Goal: Information Seeking & Learning: Learn about a topic

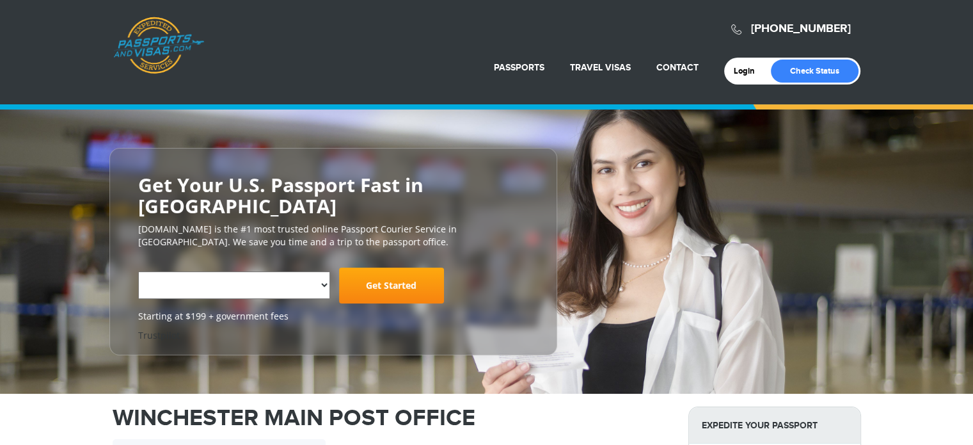
select select "**********"
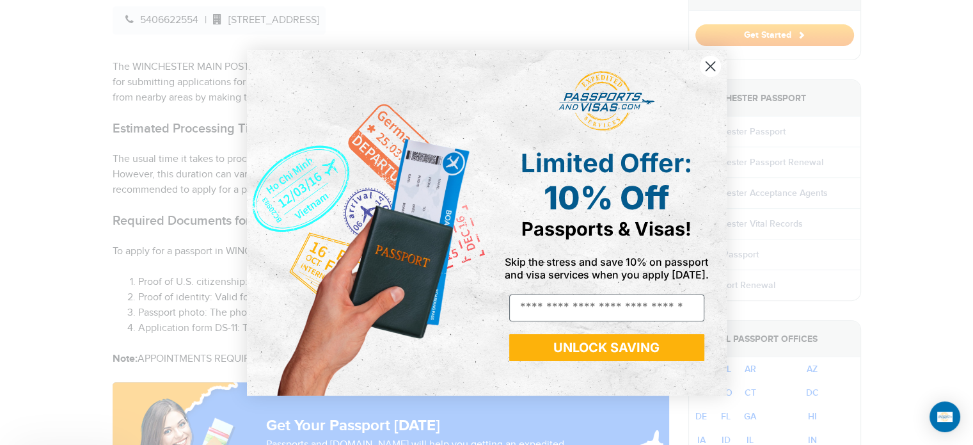
scroll to position [486, 0]
click at [715, 66] on circle "Close dialog" at bounding box center [709, 65] width 21 height 21
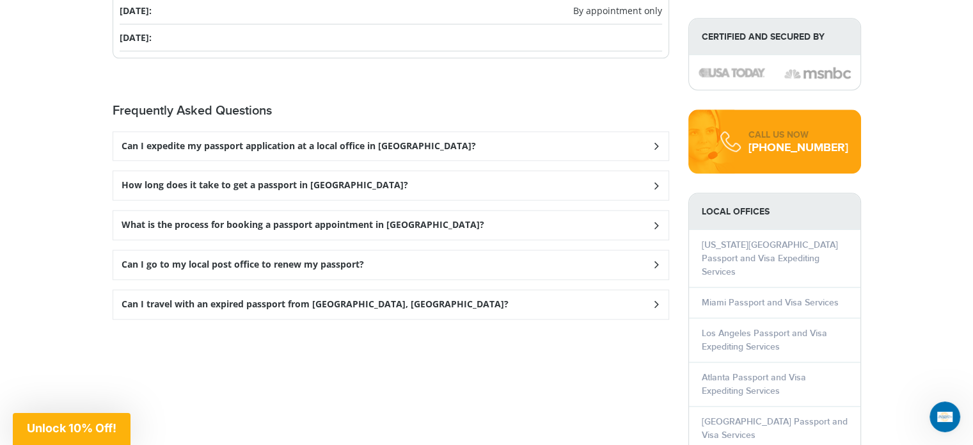
scroll to position [1587, 0]
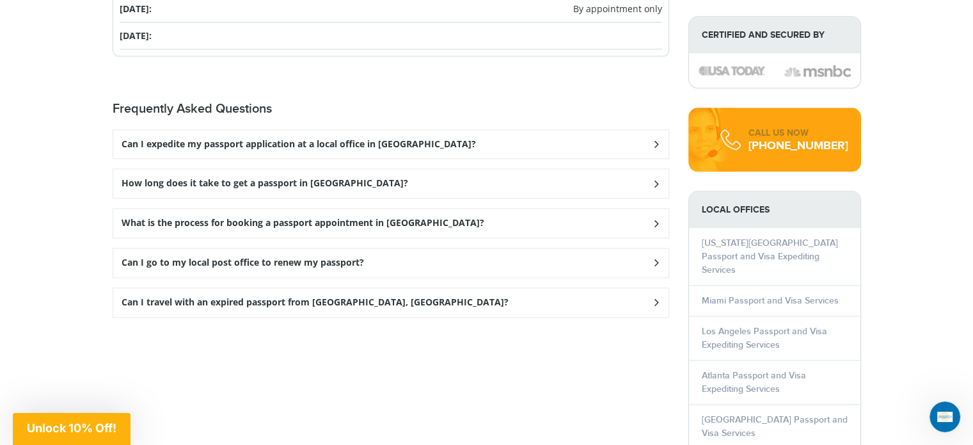
click at [330, 150] on h3 "How long does it take to get a passport in [GEOGRAPHIC_DATA]?" at bounding box center [299, 144] width 354 height 11
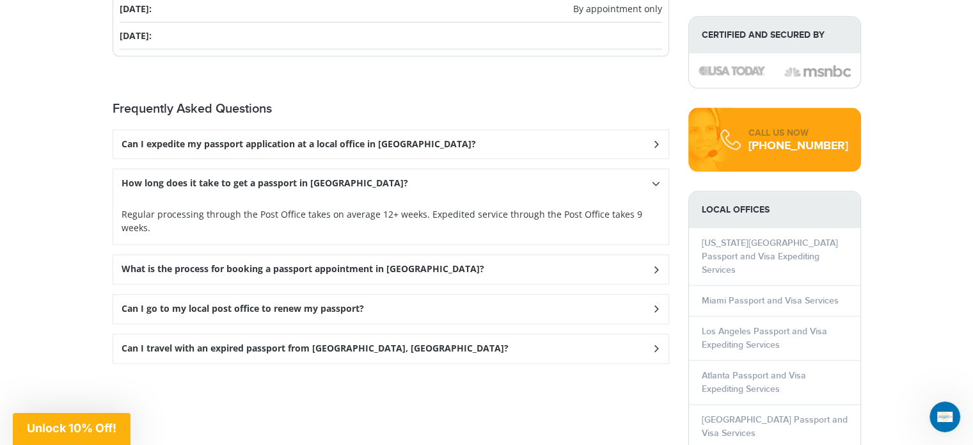
click at [330, 150] on h3 "How long does it take to get a passport in [GEOGRAPHIC_DATA]?" at bounding box center [299, 144] width 354 height 11
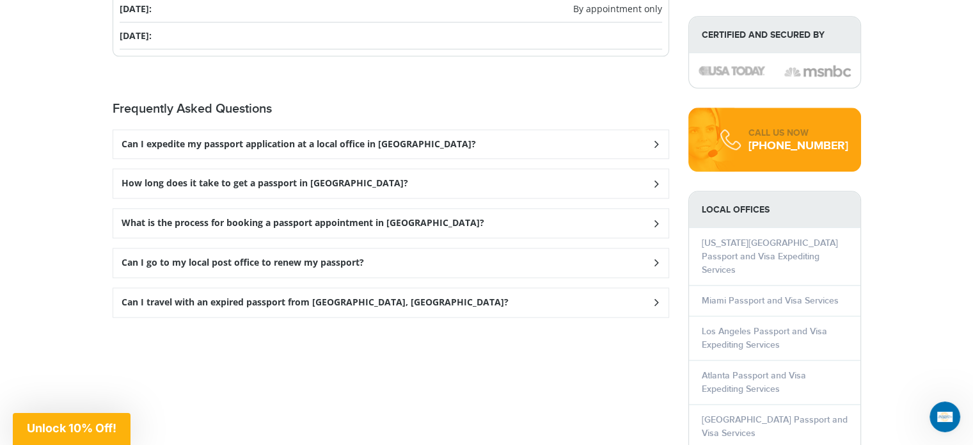
click at [333, 159] on div "What is the process for booking a passport appointment in [GEOGRAPHIC_DATA]?" at bounding box center [390, 144] width 555 height 29
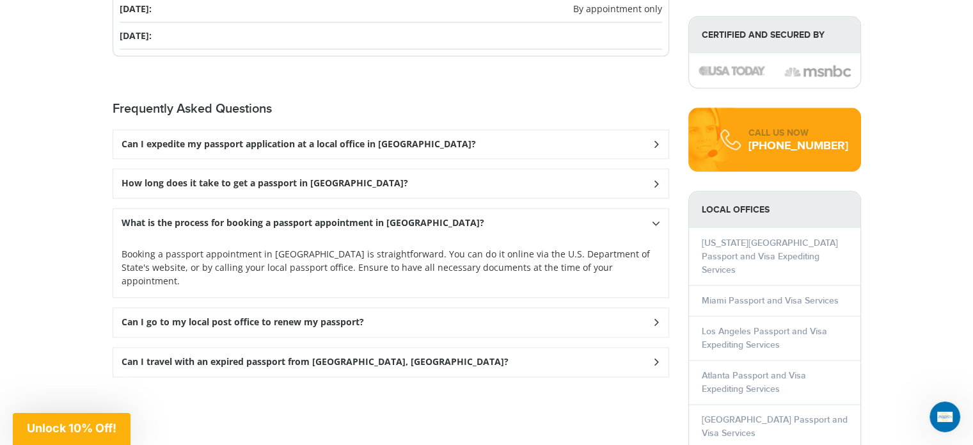
click at [329, 150] on h3 "What is the process for booking a passport appointment in [GEOGRAPHIC_DATA]?" at bounding box center [299, 144] width 354 height 11
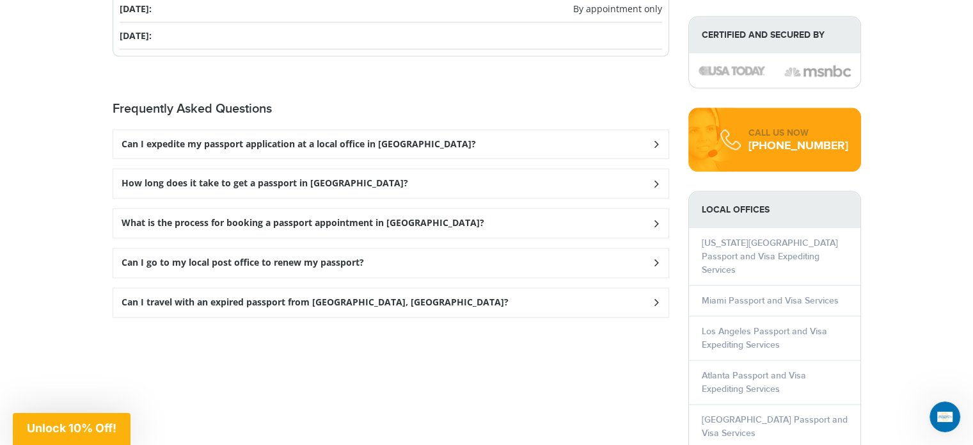
click at [326, 150] on h3 "Can I go to my local post office to renew my passport?" at bounding box center [299, 144] width 354 height 11
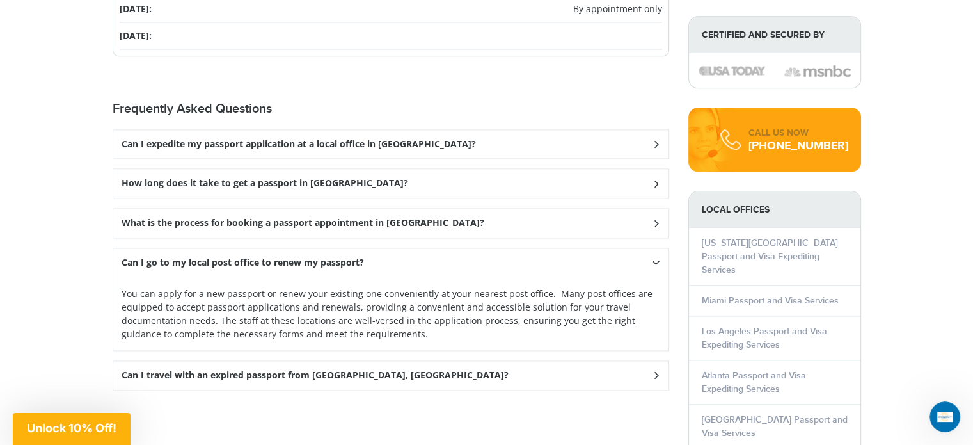
click at [326, 150] on h3 "Can I go to my local post office to renew my passport?" at bounding box center [299, 144] width 354 height 11
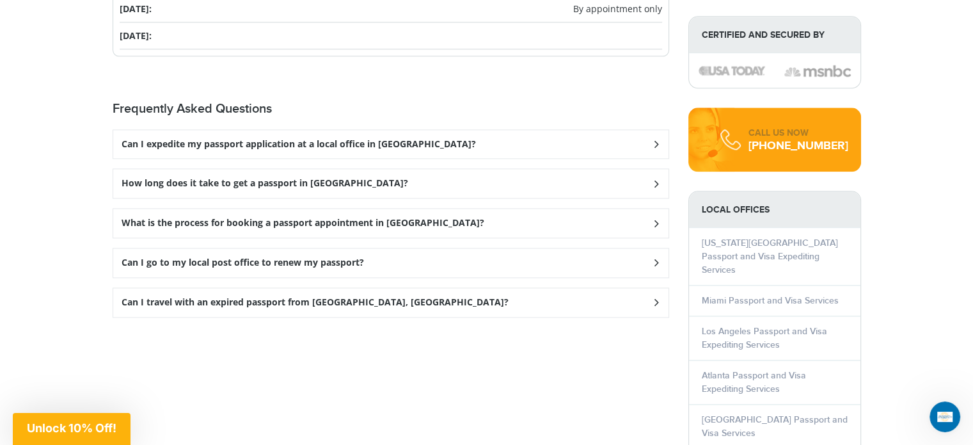
click at [325, 150] on h3 "Can I travel with an expired passport from [GEOGRAPHIC_DATA], [GEOGRAPHIC_DATA]?" at bounding box center [299, 144] width 354 height 11
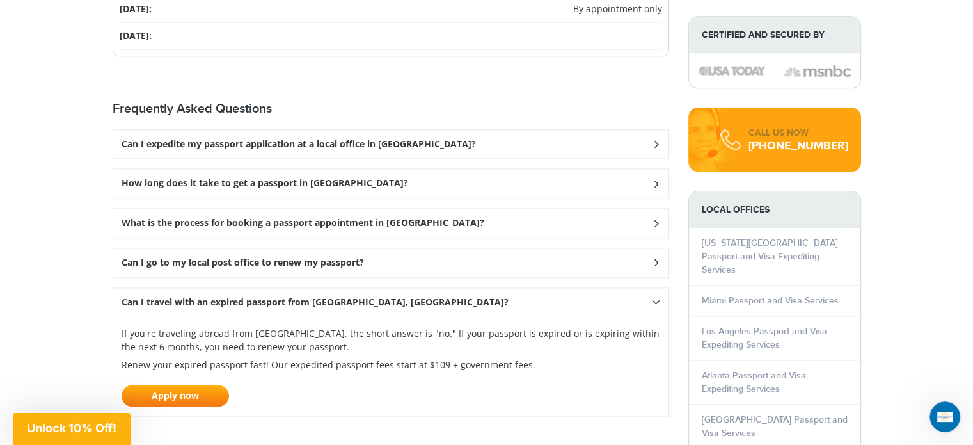
click at [325, 150] on h3 "Can I travel with an expired passport from [GEOGRAPHIC_DATA], [GEOGRAPHIC_DATA]?" at bounding box center [299, 144] width 354 height 11
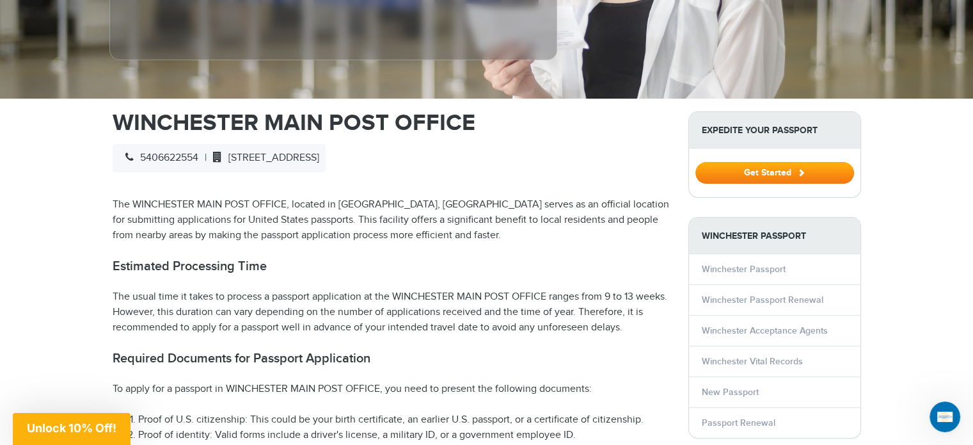
scroll to position [122, 0]
